Goal: Task Accomplishment & Management: Use online tool/utility

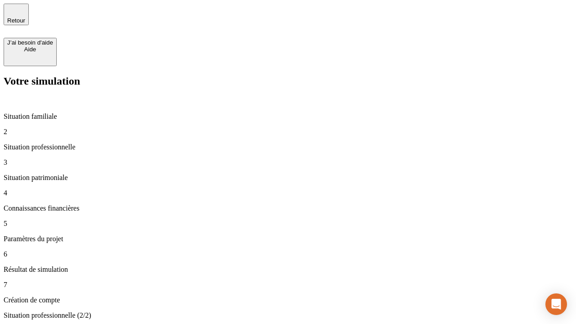
type input "30 000"
type input "1 000"
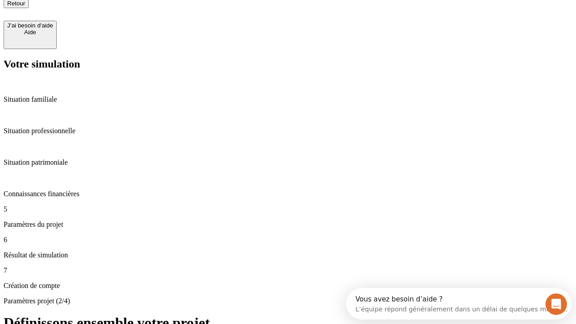
type input "40"
type input "200 000"
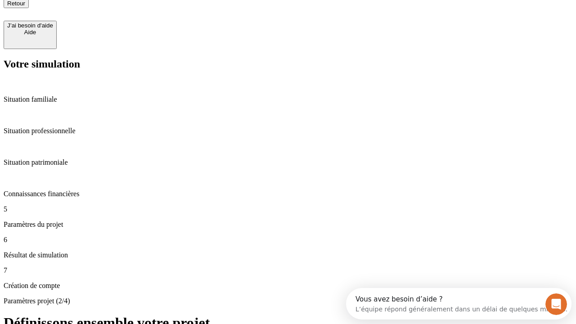
type input "640"
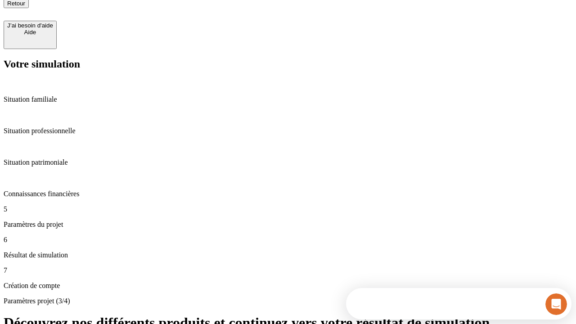
scroll to position [8, 0]
